Goal: Task Accomplishment & Management: Complete application form

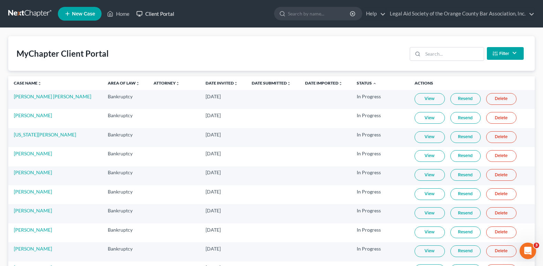
click at [153, 11] on link "Client Portal" at bounding box center [155, 14] width 45 height 12
click at [157, 14] on link "Client Portal" at bounding box center [155, 14] width 45 height 12
click at [121, 17] on link "Home" at bounding box center [118, 14] width 29 height 12
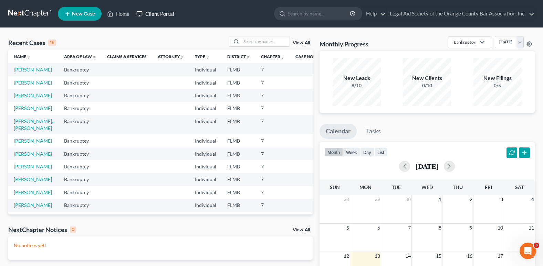
click at [160, 14] on link "Client Portal" at bounding box center [155, 14] width 45 height 12
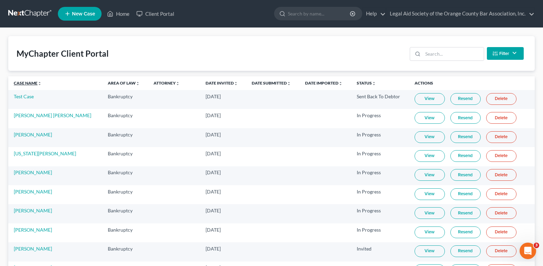
click at [26, 83] on link "Case Name unfold_more expand_more expand_less" at bounding box center [28, 83] width 28 height 5
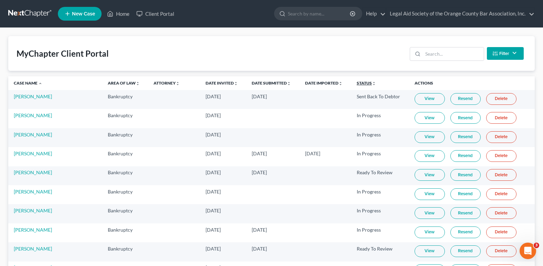
click at [357, 82] on link "Status unfold_more expand_more expand_less" at bounding box center [366, 83] width 19 height 5
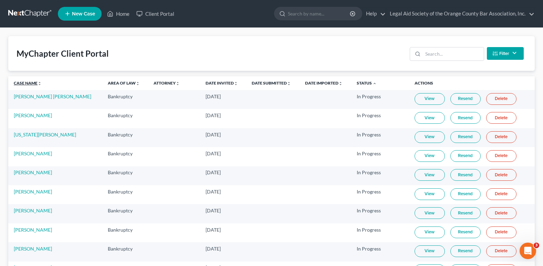
click at [25, 84] on link "Case Name unfold_more expand_more expand_less" at bounding box center [28, 83] width 28 height 5
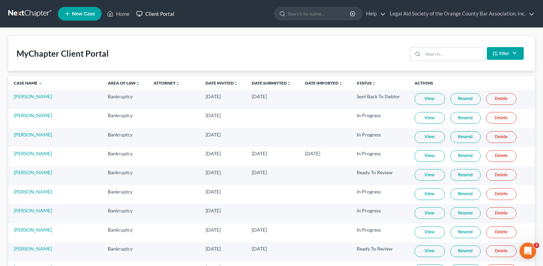
click at [151, 15] on link "Client Portal" at bounding box center [155, 14] width 45 height 12
click at [451, 55] on input "search" at bounding box center [453, 54] width 61 height 13
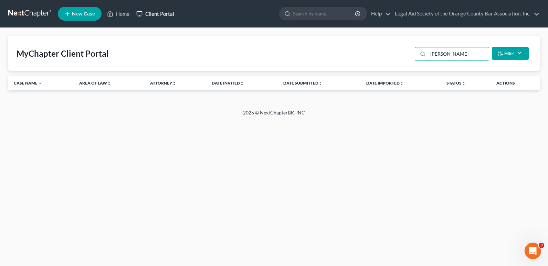
type input "[PERSON_NAME]"
click at [157, 11] on link "Client Portal" at bounding box center [155, 14] width 45 height 12
click at [163, 16] on link "Client Portal" at bounding box center [155, 14] width 45 height 12
click at [167, 14] on link "Client Portal" at bounding box center [155, 14] width 45 height 12
click at [117, 16] on link "Home" at bounding box center [118, 14] width 29 height 12
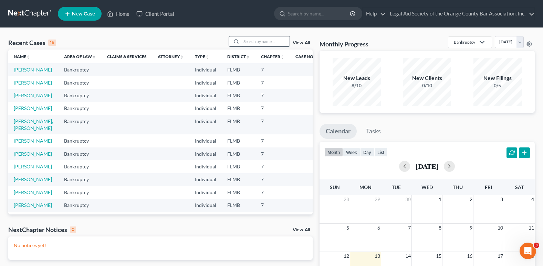
click at [254, 40] on input "search" at bounding box center [265, 41] width 48 height 10
type input "deniss"
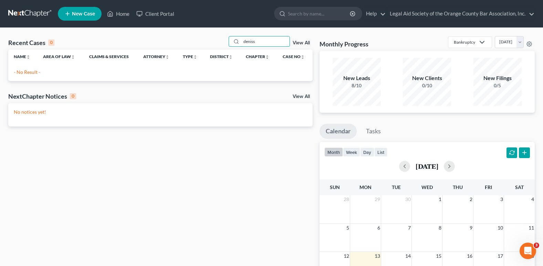
drag, startPoint x: 258, startPoint y: 44, endPoint x: 245, endPoint y: 48, distance: 13.3
click at [245, 48] on div "Recent Cases 0 deniss View All" at bounding box center [160, 42] width 304 height 13
type input "deninis"
drag, startPoint x: 258, startPoint y: 46, endPoint x: 208, endPoint y: 49, distance: 49.3
click at [208, 49] on div "Recent Cases 0 deninis View All" at bounding box center [160, 42] width 304 height 13
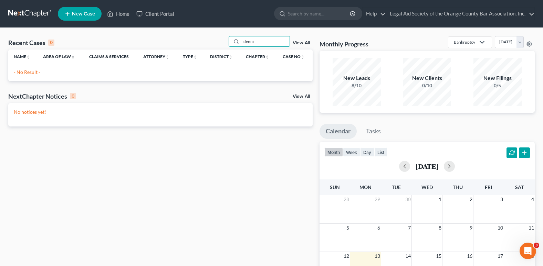
type input "[PERSON_NAME]"
drag, startPoint x: 266, startPoint y: 40, endPoint x: 242, endPoint y: 43, distance: 24.0
click at [242, 43] on input "[PERSON_NAME]" at bounding box center [265, 41] width 48 height 10
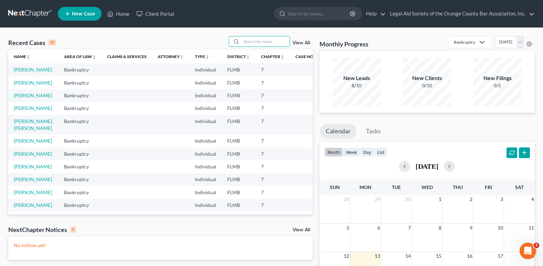
click at [87, 11] on span "New Case" at bounding box center [83, 13] width 23 height 5
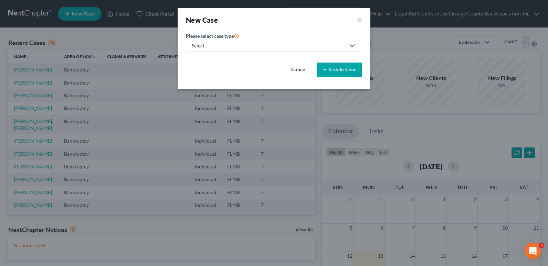
click at [239, 43] on div "Select..." at bounding box center [269, 45] width 154 height 7
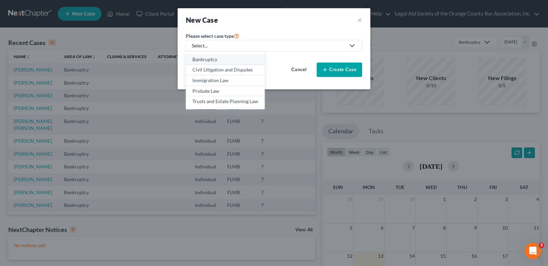
click at [217, 62] on div "Bankruptcy" at bounding box center [225, 59] width 66 height 7
select select "15"
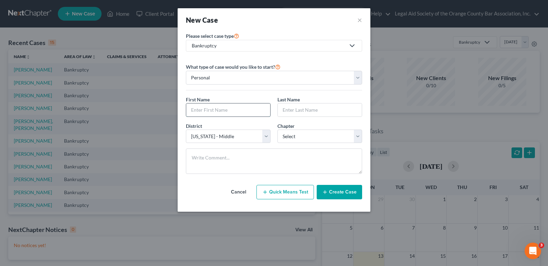
click at [211, 108] on input "text" at bounding box center [228, 110] width 84 height 13
click at [212, 79] on select "Personal Business" at bounding box center [274, 78] width 176 height 14
click at [208, 110] on input "text" at bounding box center [228, 110] width 84 height 13
click at [212, 108] on input "text" at bounding box center [228, 110] width 84 height 13
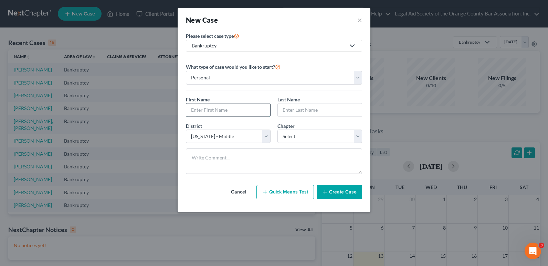
paste input "[PERSON_NAME]"
type input "[PERSON_NAME]"
click at [313, 110] on input "text" at bounding box center [320, 110] width 84 height 13
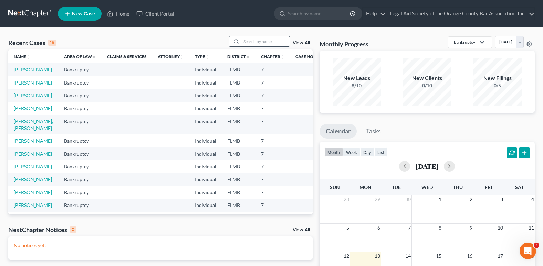
click at [262, 38] on input "search" at bounding box center [265, 41] width 48 height 10
type input "[PERSON_NAME]"
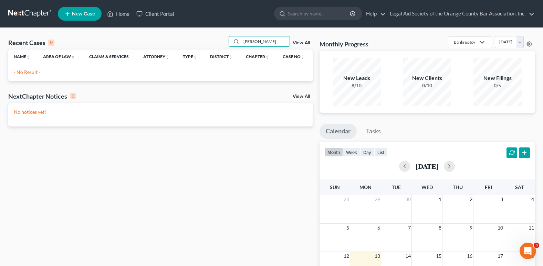
click at [87, 13] on span "New Case" at bounding box center [83, 13] width 23 height 5
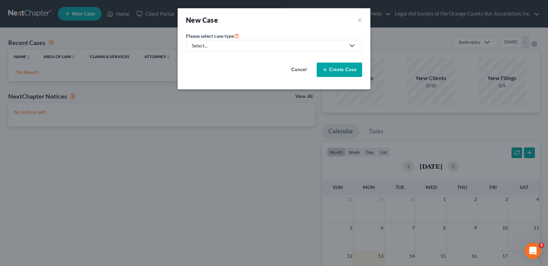
click at [207, 43] on div "Select..." at bounding box center [269, 45] width 154 height 7
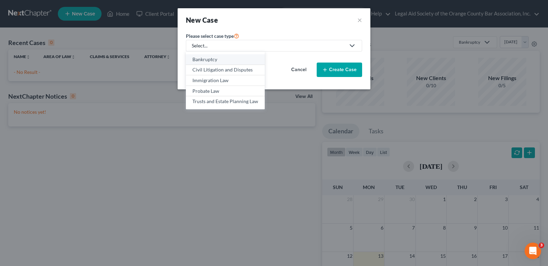
click at [198, 61] on div "Bankruptcy" at bounding box center [225, 59] width 66 height 7
select select "15"
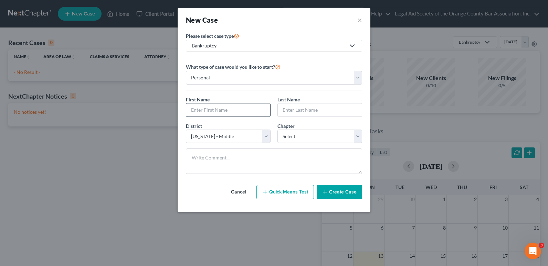
click at [209, 107] on input "text" at bounding box center [228, 110] width 84 height 13
paste input "[PERSON_NAME]"
type input "[PERSON_NAME]"
click at [306, 113] on input "text" at bounding box center [320, 110] width 84 height 13
paste input "[PERSON_NAME]"
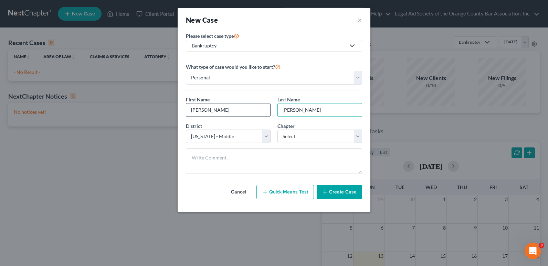
type input "[PERSON_NAME]"
drag, startPoint x: 205, startPoint y: 112, endPoint x: 249, endPoint y: 107, distance: 44.0
click at [249, 107] on input "[PERSON_NAME]" at bounding box center [228, 110] width 84 height 13
type input "Martyn"
drag, startPoint x: 300, startPoint y: 109, endPoint x: 252, endPoint y: 111, distance: 48.2
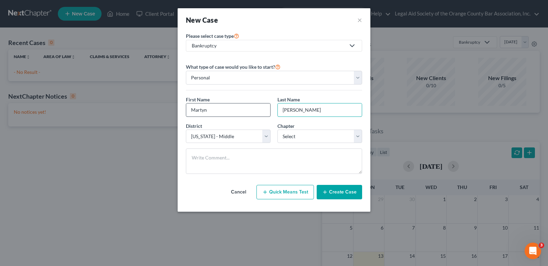
click at [252, 111] on div "First Name * Martyn Last Name * Martyn Dennis" at bounding box center [273, 109] width 183 height 27
type input "Dennis"
click at [298, 140] on select "Select 7 11 12 13" at bounding box center [320, 137] width 85 height 14
select select "0"
click at [278, 130] on select "Select 7 11 12 13" at bounding box center [320, 137] width 85 height 14
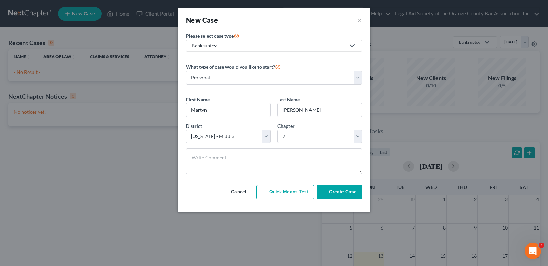
click at [345, 193] on button "Create Case" at bounding box center [339, 192] width 45 height 14
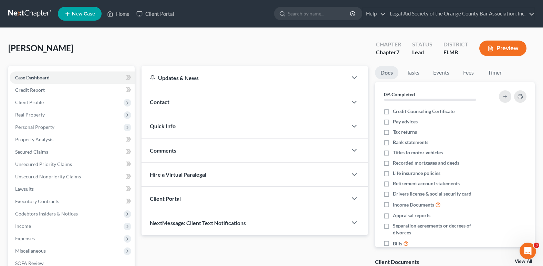
click at [161, 103] on span "Contact" at bounding box center [160, 102] width 20 height 7
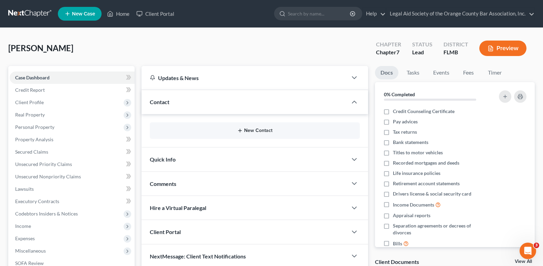
click at [257, 130] on button "New Contact" at bounding box center [254, 131] width 199 height 6
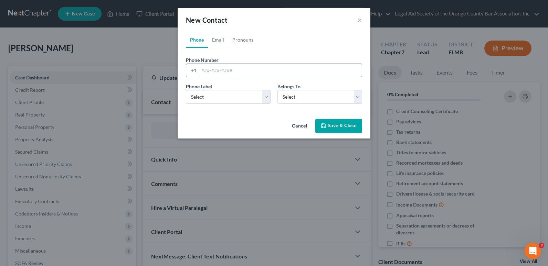
click at [203, 74] on input "tel" at bounding box center [280, 70] width 163 height 13
paste input "(407) 694-5214"
type input "(407) 694-5214"
drag, startPoint x: 198, startPoint y: 72, endPoint x: 192, endPoint y: 70, distance: 5.8
click at [192, 70] on div "+1" at bounding box center [192, 70] width 13 height 13
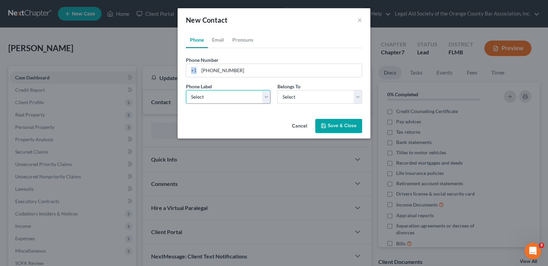
drag, startPoint x: 192, startPoint y: 70, endPoint x: 222, endPoint y: 95, distance: 39.6
click at [222, 95] on select "Select Mobile Home Work Other" at bounding box center [228, 97] width 85 height 14
select select "1"
click at [186, 90] on select "Select Mobile Home Work Other" at bounding box center [228, 97] width 85 height 14
click at [297, 101] on select "Select Client Other" at bounding box center [320, 97] width 85 height 14
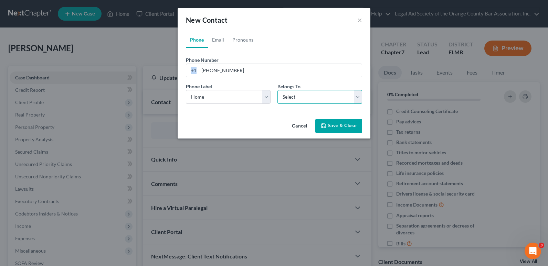
select select "0"
click at [278, 90] on select "Select Client Other" at bounding box center [320, 97] width 85 height 14
select select "0"
click at [219, 40] on link "Email" at bounding box center [218, 40] width 20 height 17
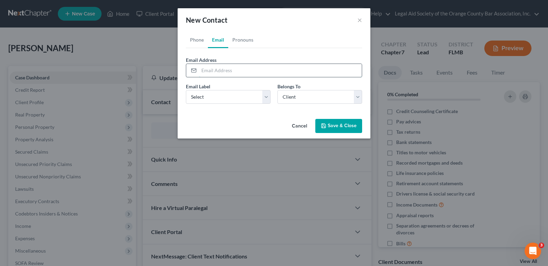
click at [219, 71] on input "email" at bounding box center [280, 70] width 163 height 13
paste input "rowfl@aol.com"
type input "rowfl@aol.com"
click at [236, 97] on select "Select Home Work Other" at bounding box center [228, 97] width 85 height 14
select select "0"
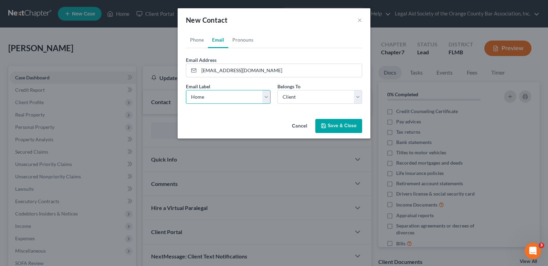
click at [186, 90] on select "Select Home Work Other" at bounding box center [228, 97] width 85 height 14
click at [343, 125] on button "Save & Close" at bounding box center [338, 126] width 47 height 14
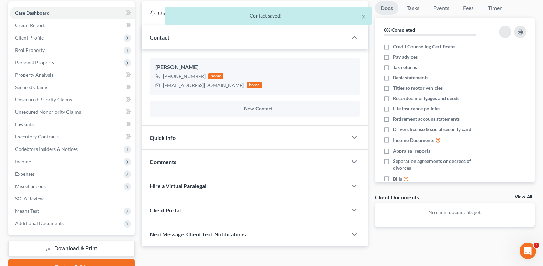
scroll to position [69, 0]
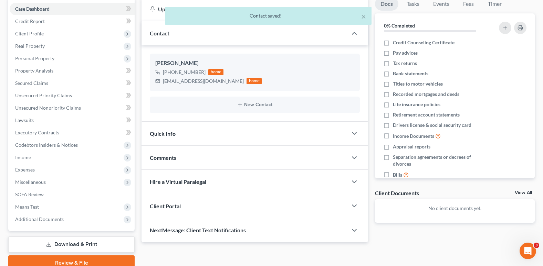
click at [184, 211] on div "Client Portal" at bounding box center [245, 207] width 206 height 24
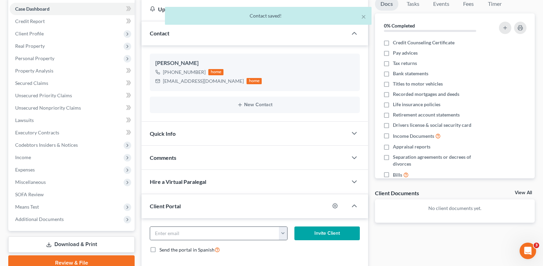
click at [282, 234] on button "button" at bounding box center [283, 233] width 8 height 13
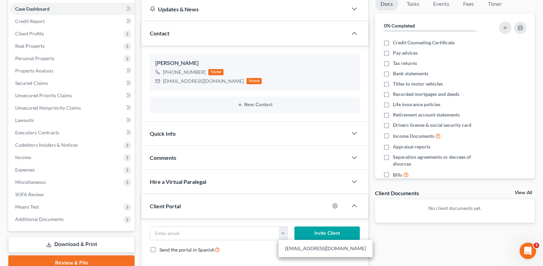
click at [296, 250] on link "rowfl@aol.com" at bounding box center [326, 249] width 94 height 12
type input "rowfl@aol.com"
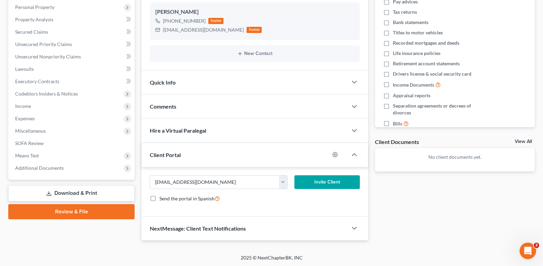
scroll to position [121, 0]
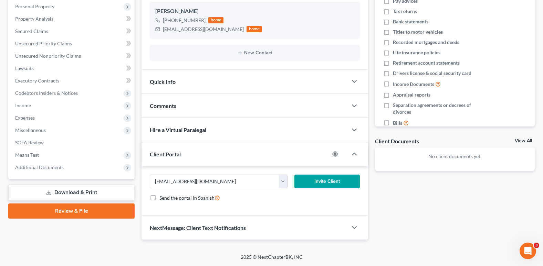
click at [327, 181] on button "Invite Client" at bounding box center [326, 182] width 65 height 14
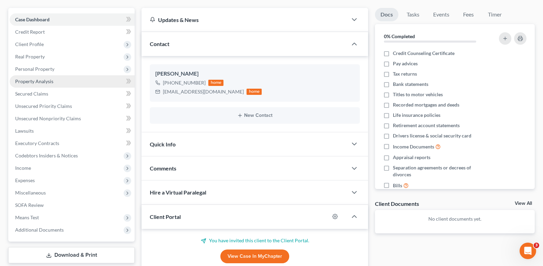
scroll to position [0, 0]
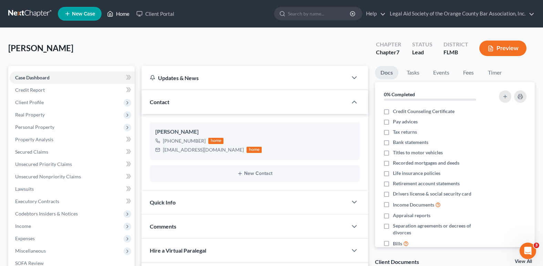
click at [122, 13] on link "Home" at bounding box center [118, 14] width 29 height 12
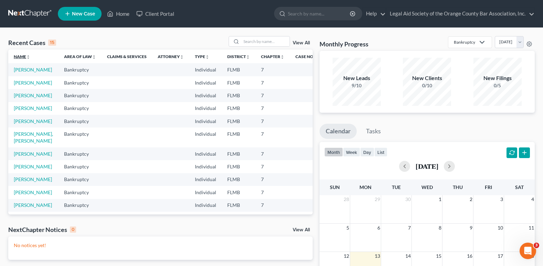
click at [21, 58] on link "Name unfold_more expand_more expand_less" at bounding box center [22, 56] width 17 height 5
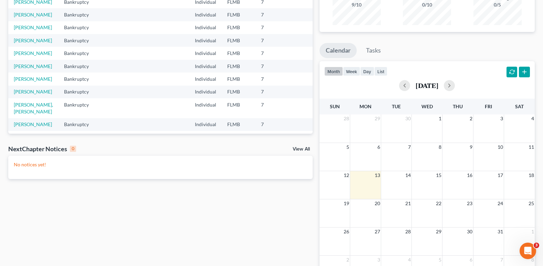
scroll to position [69, 0]
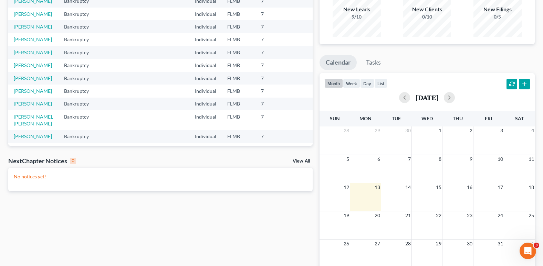
click at [300, 163] on link "View All" at bounding box center [301, 161] width 17 height 5
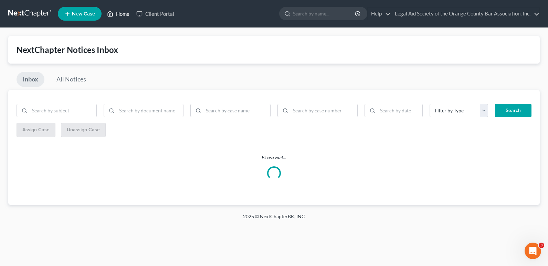
click at [120, 15] on link "Home" at bounding box center [118, 14] width 29 height 12
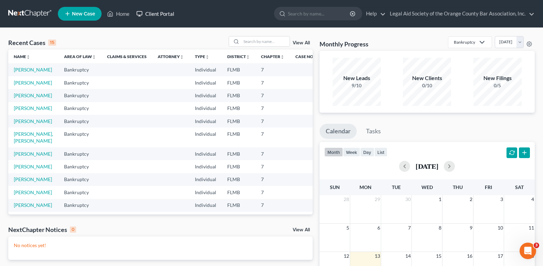
click at [162, 13] on link "Client Portal" at bounding box center [155, 14] width 45 height 12
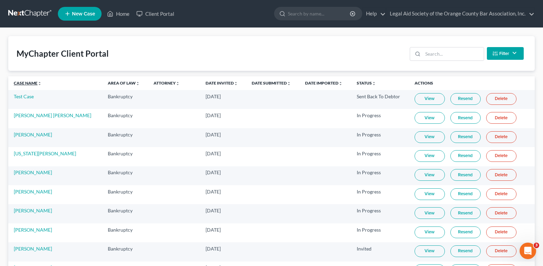
click at [18, 82] on link "Case Name unfold_more expand_more expand_less" at bounding box center [28, 83] width 28 height 5
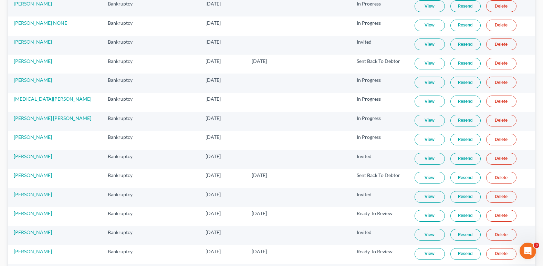
scroll to position [551, 0]
click at [425, 254] on link "View" at bounding box center [430, 254] width 30 height 12
